Goal: Task Accomplishment & Management: Use online tool/utility

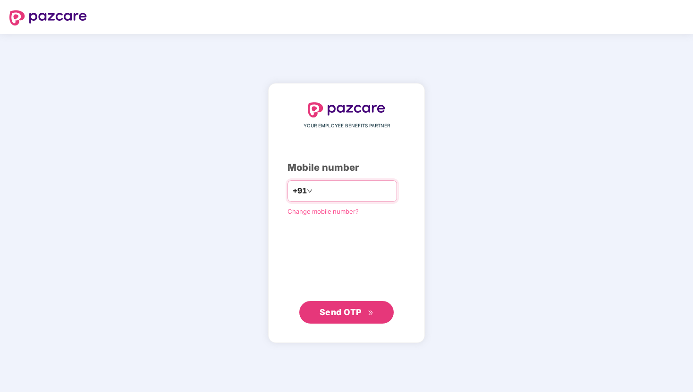
type input "*"
type input "**********"
click at [327, 314] on span "Send OTP" at bounding box center [340, 312] width 42 height 10
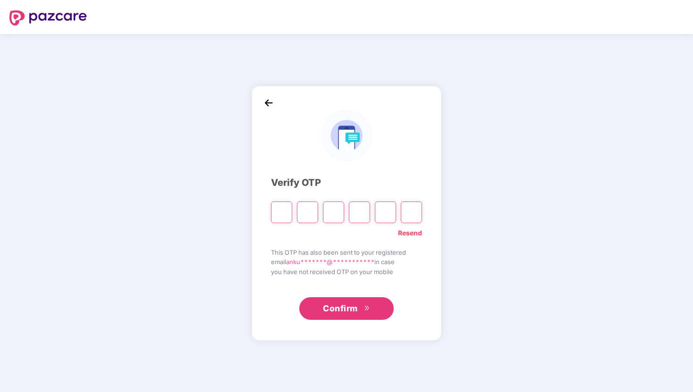
type input "*"
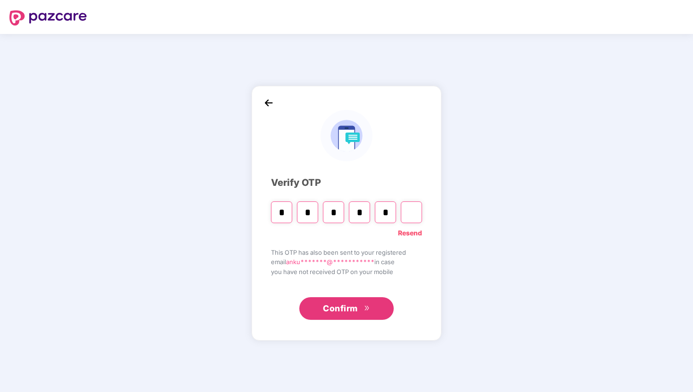
type input "*"
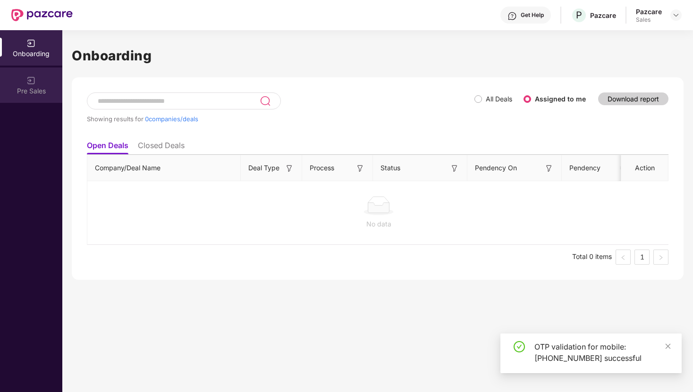
click at [34, 88] on div "Pre Sales" at bounding box center [31, 90] width 62 height 9
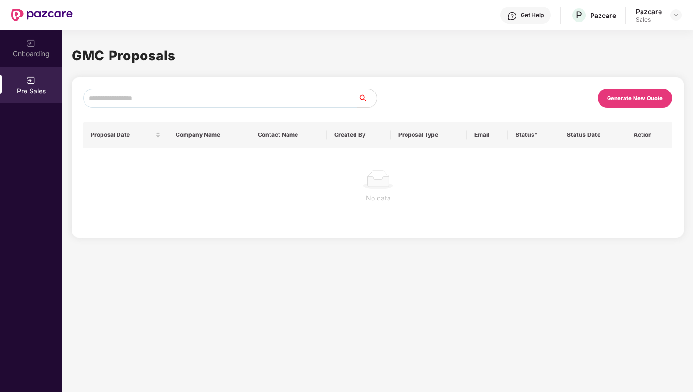
click at [619, 100] on div "Generate New Quote" at bounding box center [635, 98] width 56 height 7
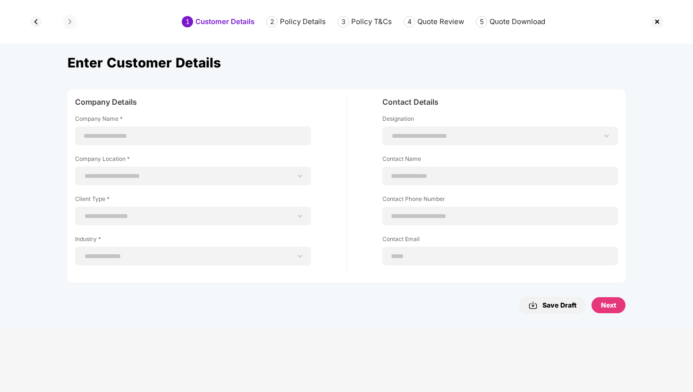
click at [37, 23] on img at bounding box center [35, 21] width 15 height 15
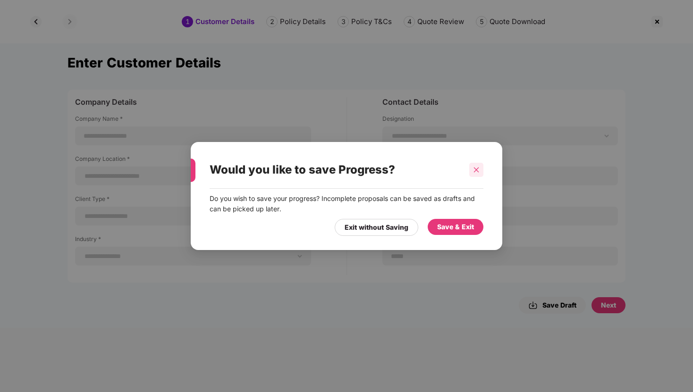
click at [475, 167] on icon "close" at bounding box center [476, 170] width 7 height 7
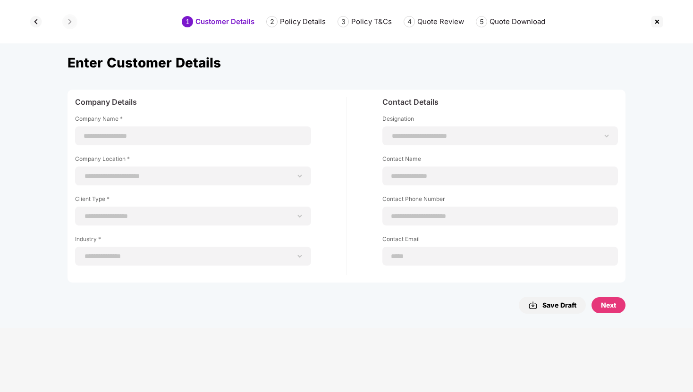
click at [656, 23] on img at bounding box center [656, 21] width 15 height 15
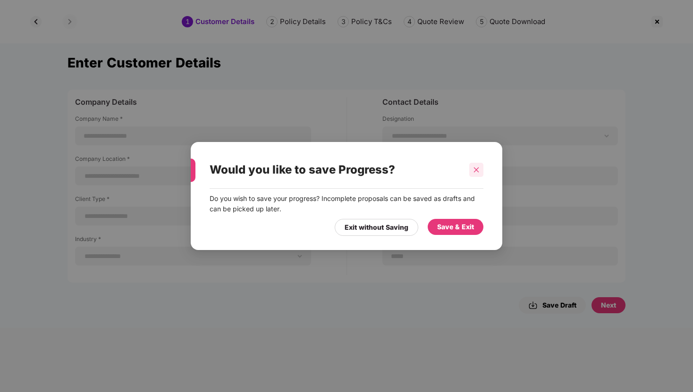
click at [477, 169] on icon "close" at bounding box center [476, 170] width 7 height 7
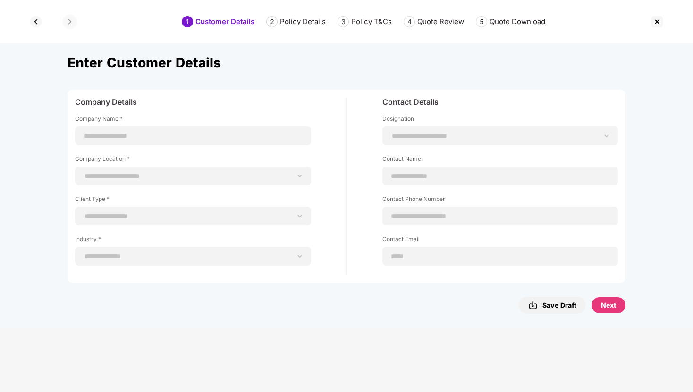
click at [35, 18] on img at bounding box center [35, 21] width 15 height 15
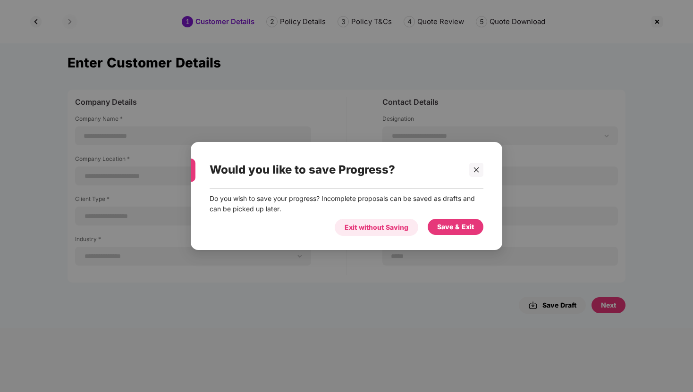
click at [385, 228] on div "Exit without Saving" at bounding box center [376, 227] width 64 height 10
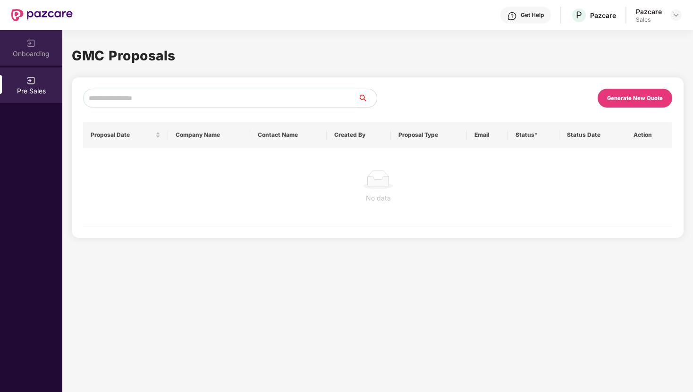
click at [37, 55] on div "Onboarding" at bounding box center [31, 53] width 62 height 9
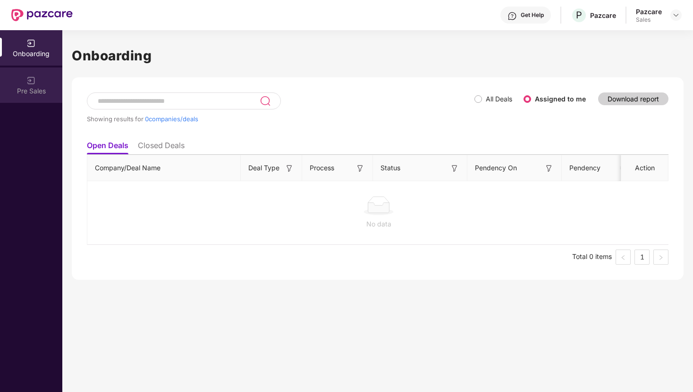
click at [45, 96] on div "Pre Sales" at bounding box center [31, 84] width 62 height 35
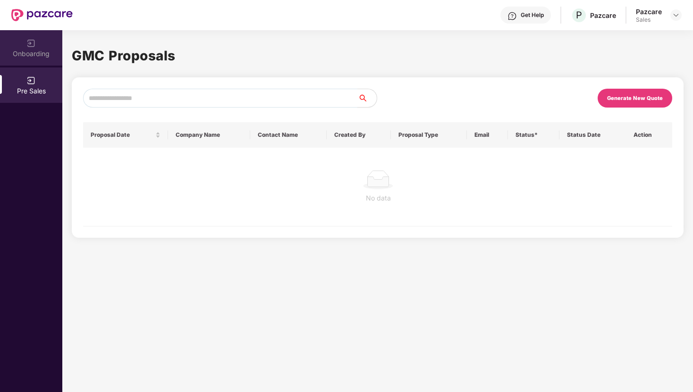
click at [13, 55] on div "Onboarding" at bounding box center [31, 53] width 62 height 9
